Goal: Task Accomplishment & Management: Use online tool/utility

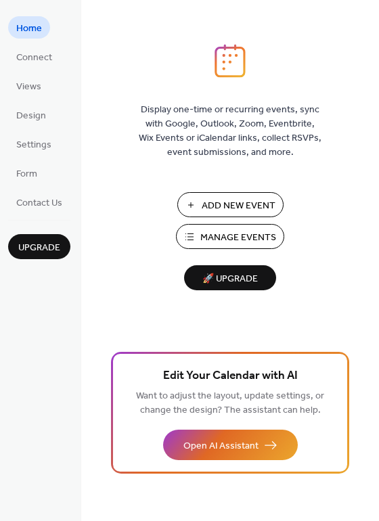
click at [211, 202] on span "Add New Event" at bounding box center [239, 206] width 74 height 14
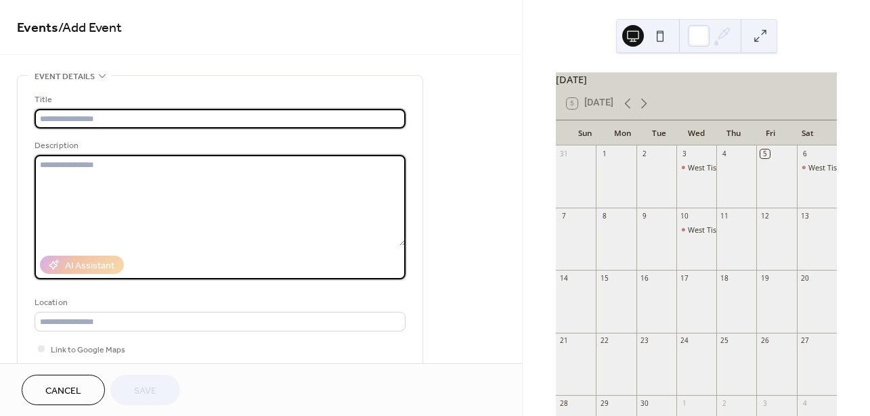
click at [253, 172] on textarea at bounding box center [220, 200] width 371 height 91
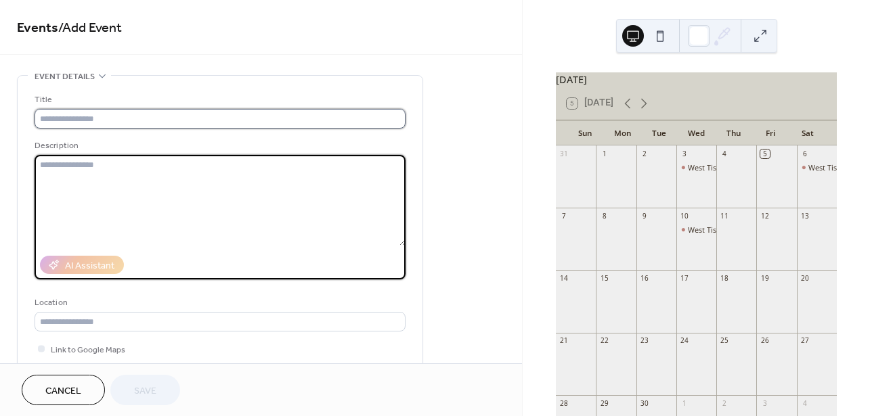
click at [225, 118] on input "text" at bounding box center [220, 119] width 371 height 20
